Goal: Communication & Community: Answer question/provide support

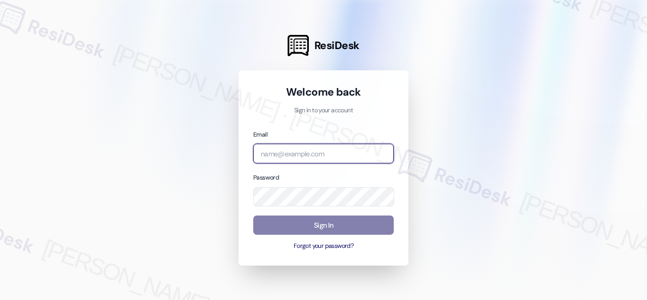
click at [309, 154] on input "email" at bounding box center [323, 154] width 140 height 20
paste input "automated-surveys-baron_properties-[PERSON_NAME].[PERSON_NAME]@baron_[DOMAIN_NA…"
type input "automated-surveys-baron_properties-[PERSON_NAME].[PERSON_NAME]@baron_[DOMAIN_NA…"
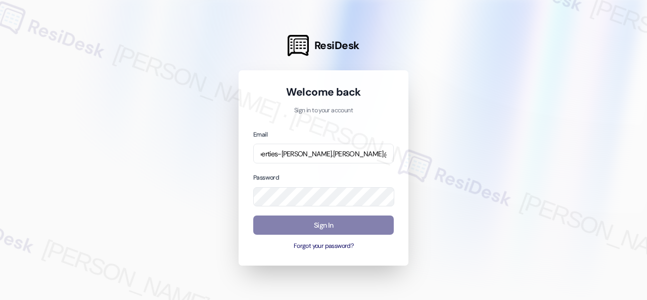
scroll to position [0, 0]
click at [493, 138] on div at bounding box center [323, 150] width 647 height 300
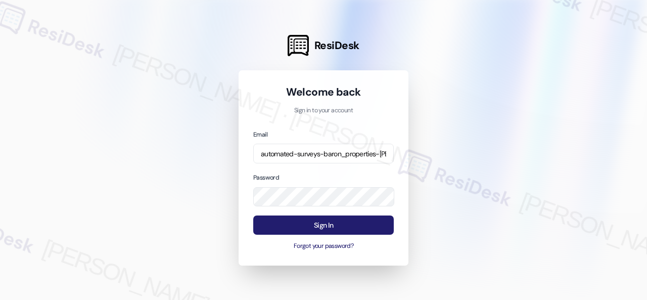
click at [311, 228] on button "Sign In" at bounding box center [323, 225] width 140 height 20
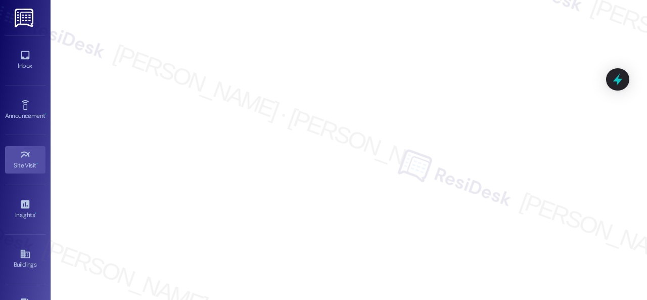
click at [12, 56] on link "Inbox" at bounding box center [25, 59] width 40 height 27
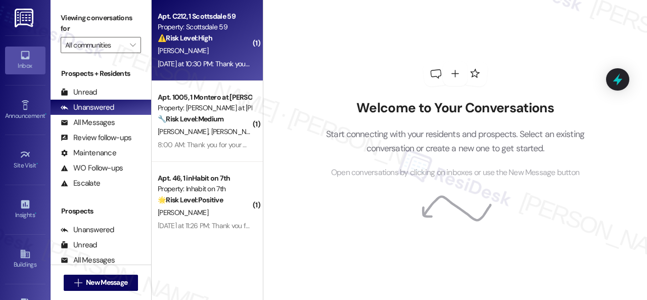
click at [224, 57] on div "[PERSON_NAME]" at bounding box center [204, 50] width 95 height 13
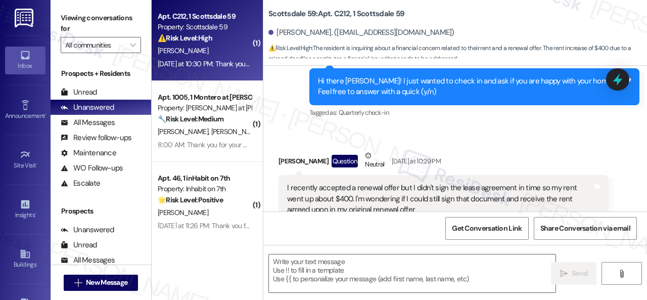
scroll to position [360, 0]
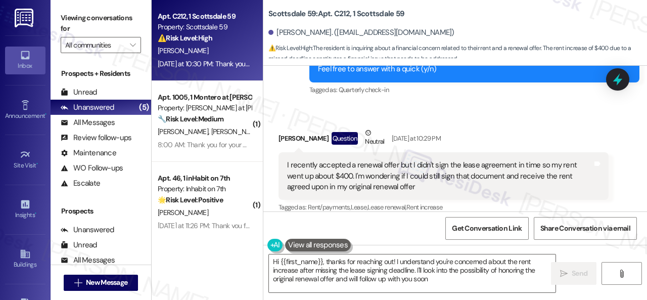
type textarea "Hi {{first_name}}, thanks for reaching out! I understand you're concerned about…"
